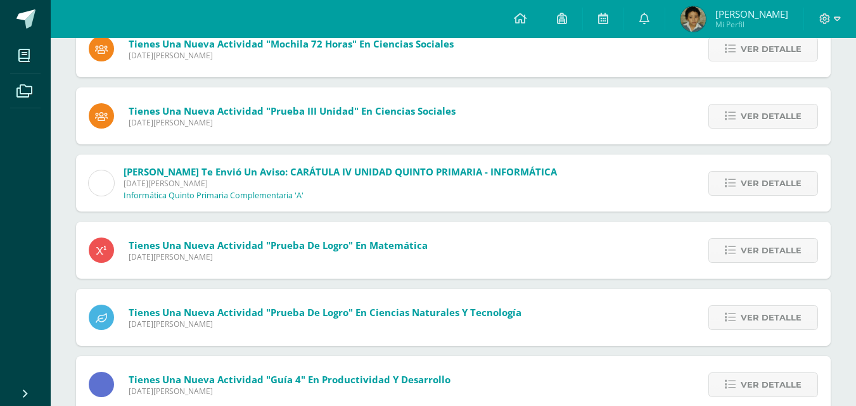
scroll to position [377, 0]
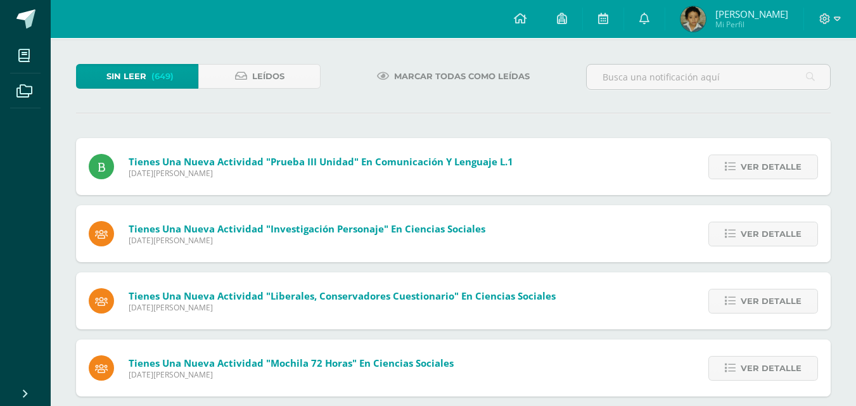
scroll to position [42, 0]
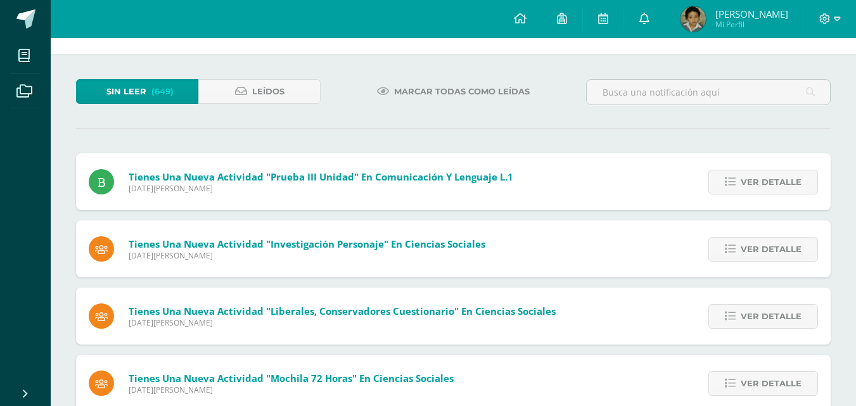
click at [650, 18] on icon at bounding box center [645, 18] width 10 height 11
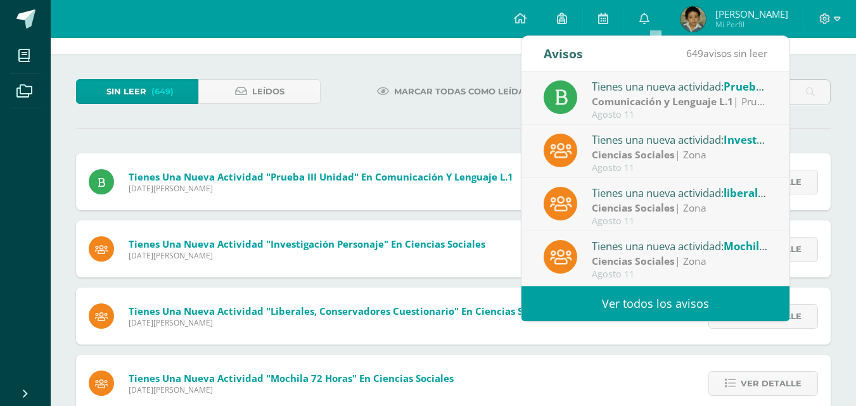
click at [615, 97] on strong "Comunicación y Lenguaje L.1" at bounding box center [662, 101] width 141 height 14
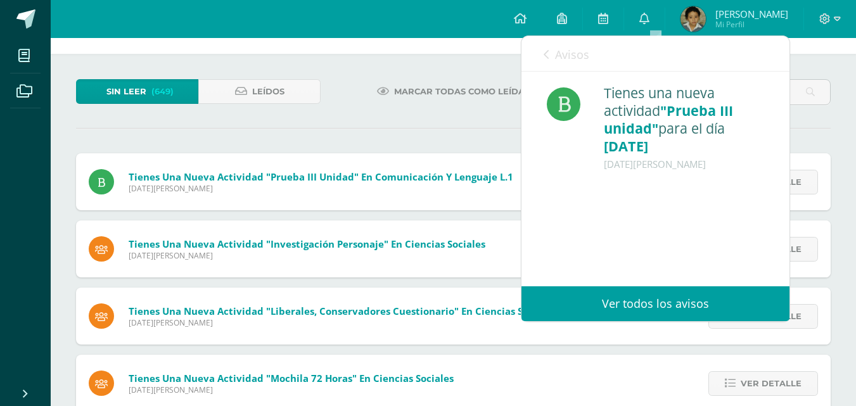
click at [664, 304] on link "Ver todos los avisos" at bounding box center [656, 304] width 268 height 35
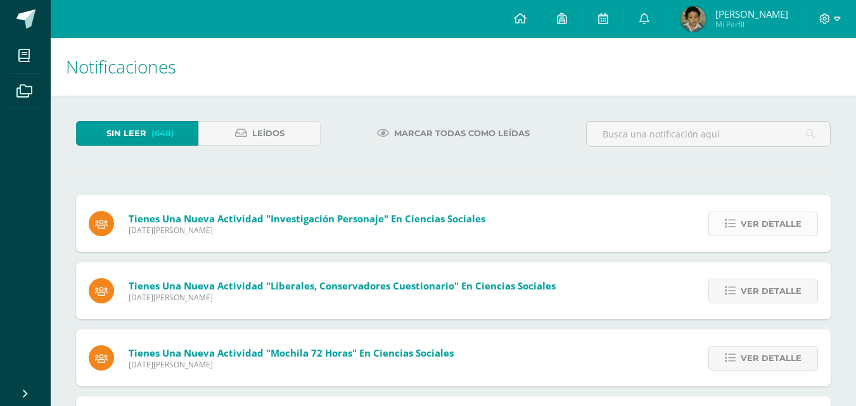
click at [741, 222] on link "Ver detalle" at bounding box center [764, 224] width 110 height 25
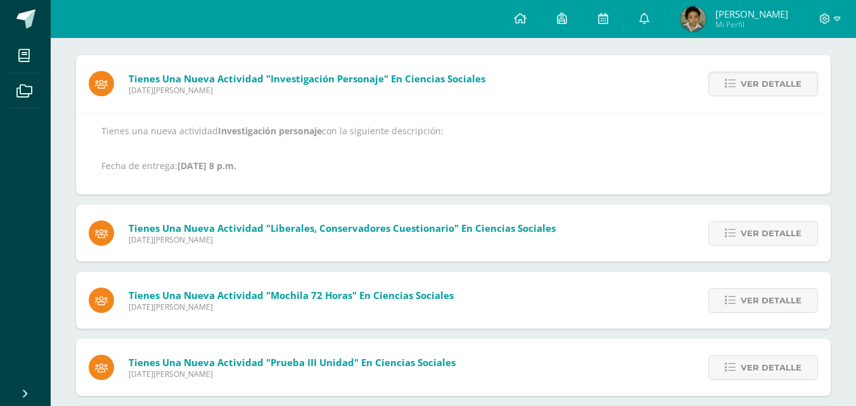
scroll to position [145, 0]
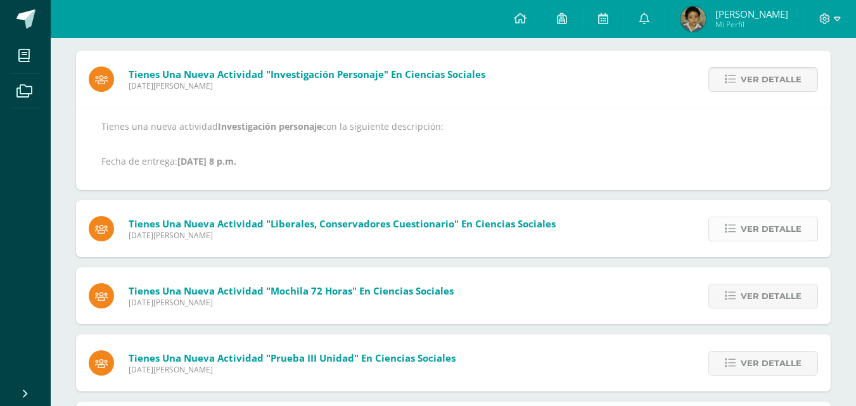
click at [736, 229] on icon at bounding box center [730, 229] width 11 height 11
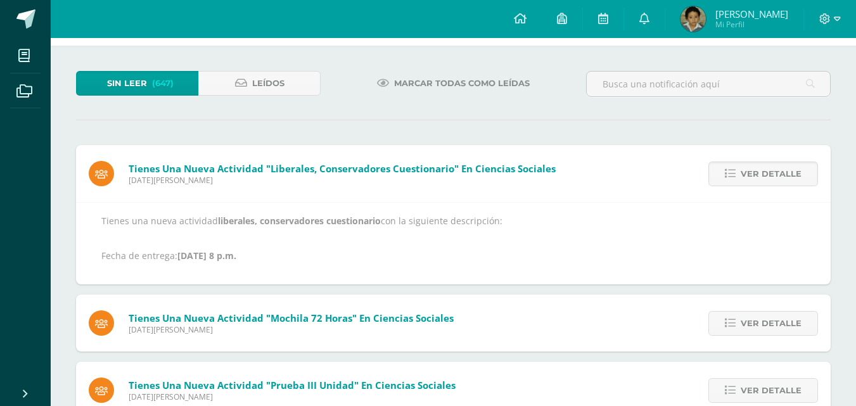
scroll to position [0, 0]
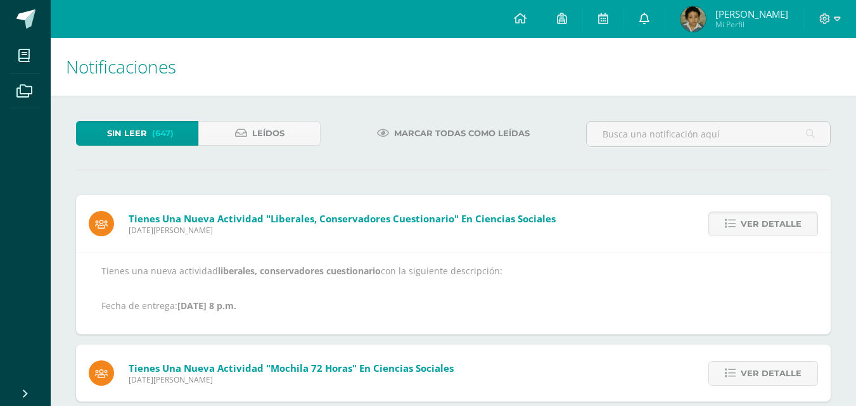
click at [650, 24] on span at bounding box center [645, 19] width 10 height 14
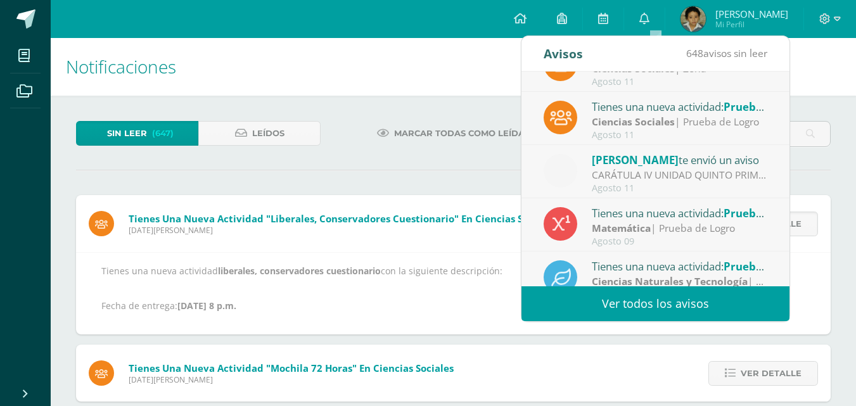
scroll to position [194, 0]
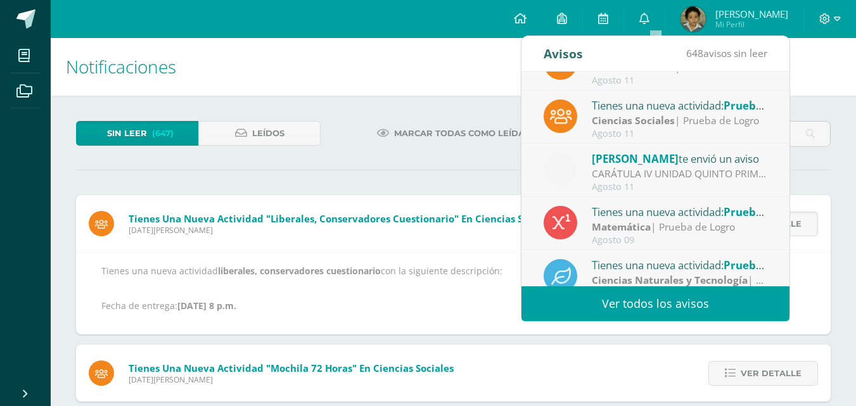
click at [621, 222] on strong "Matemática" at bounding box center [621, 227] width 59 height 14
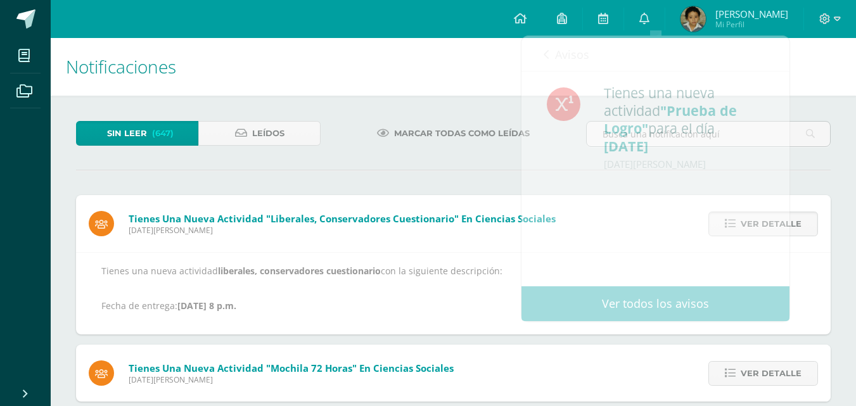
click at [815, 64] on h1 "Notificaciones" at bounding box center [453, 67] width 775 height 58
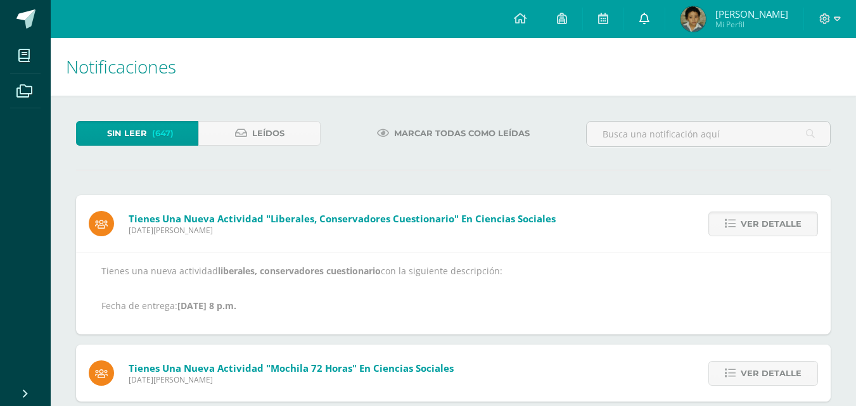
click at [650, 16] on icon at bounding box center [645, 18] width 10 height 11
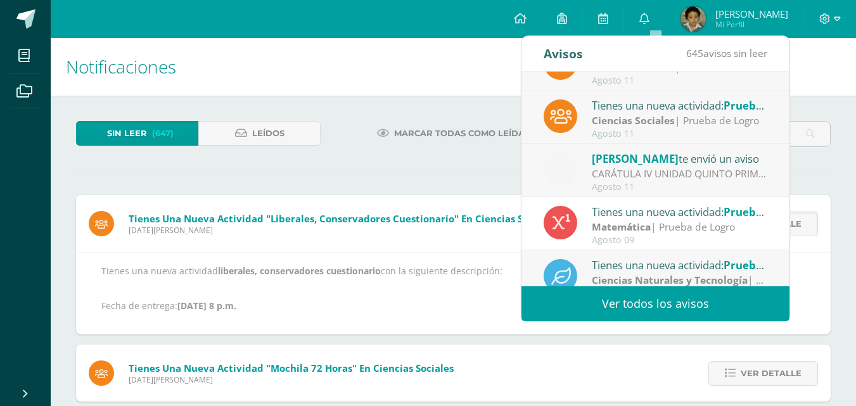
click at [648, 176] on div "CARÁTULA IV UNIDAD QUINTO PRIMARIA - INFORMÁTICA: Buenas tardes es un gusto sal…" at bounding box center [680, 174] width 176 height 15
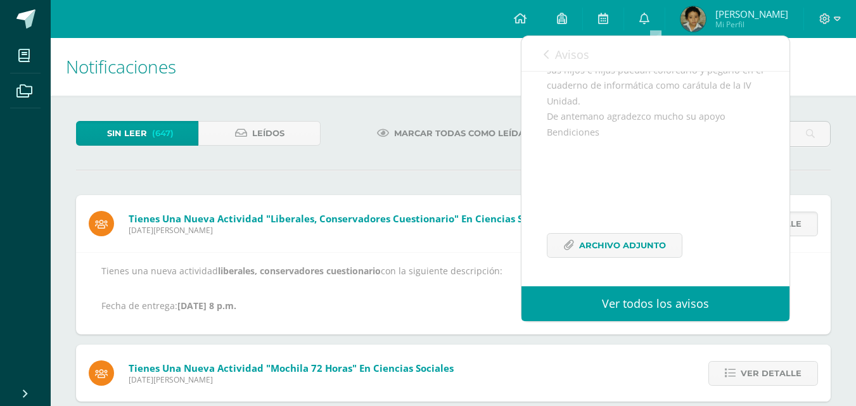
scroll to position [243, 0]
click at [629, 247] on span "Archivo Adjunto" at bounding box center [622, 245] width 87 height 23
